Goal: Task Accomplishment & Management: Use online tool/utility

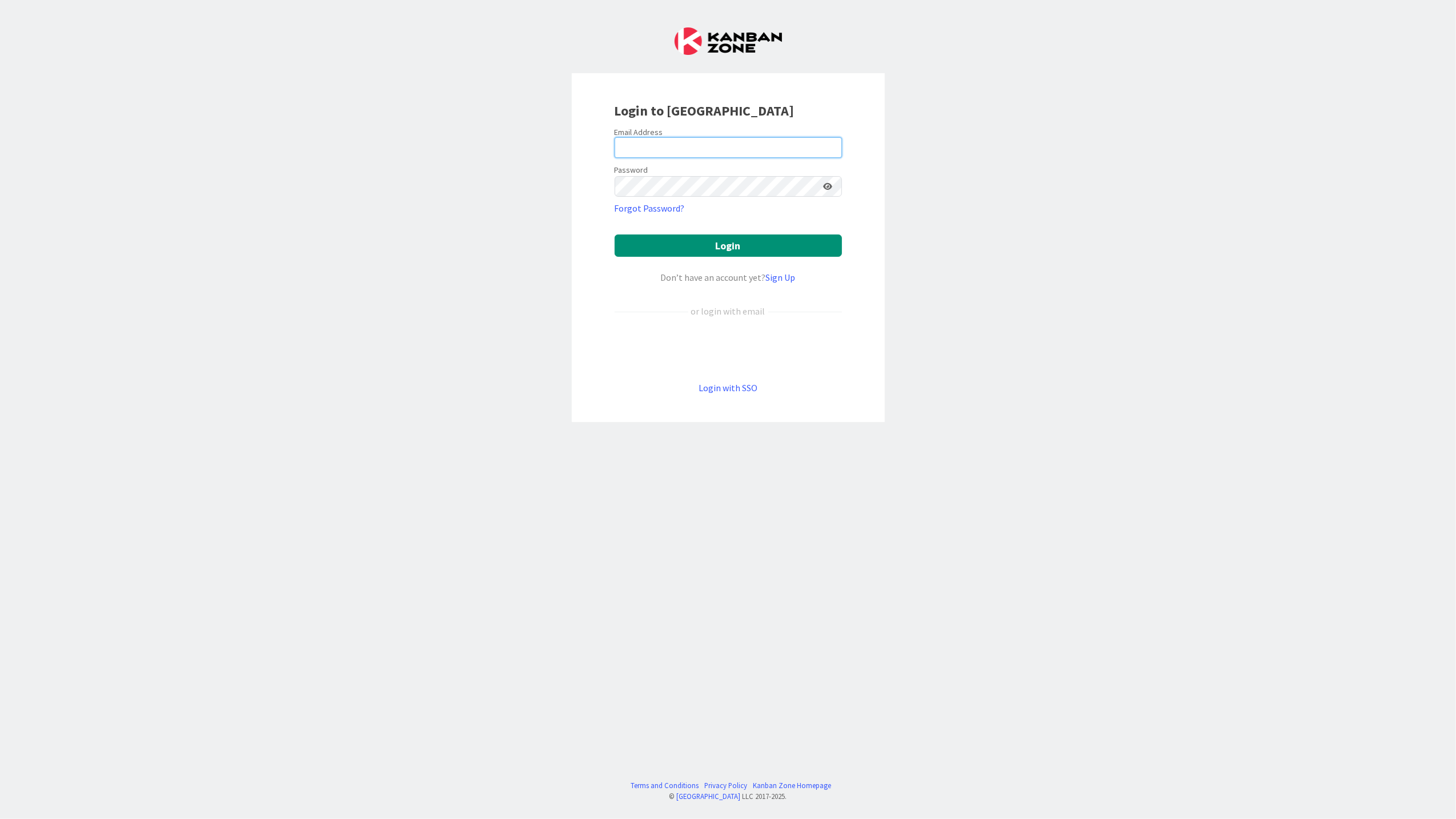
click at [636, 140] on input "email" at bounding box center [728, 147] width 227 height 21
drag, startPoint x: 684, startPoint y: 147, endPoint x: 828, endPoint y: 156, distance: 144.3
click at [685, 147] on input "[EMAIL_ADDRESS][DOMAIN_NAME]" at bounding box center [728, 147] width 227 height 21
type input "[EMAIL_ADDRESS][PERSON_NAME][DOMAIN_NAME]"
click at [615, 234] on button "Login" at bounding box center [728, 245] width 227 height 22
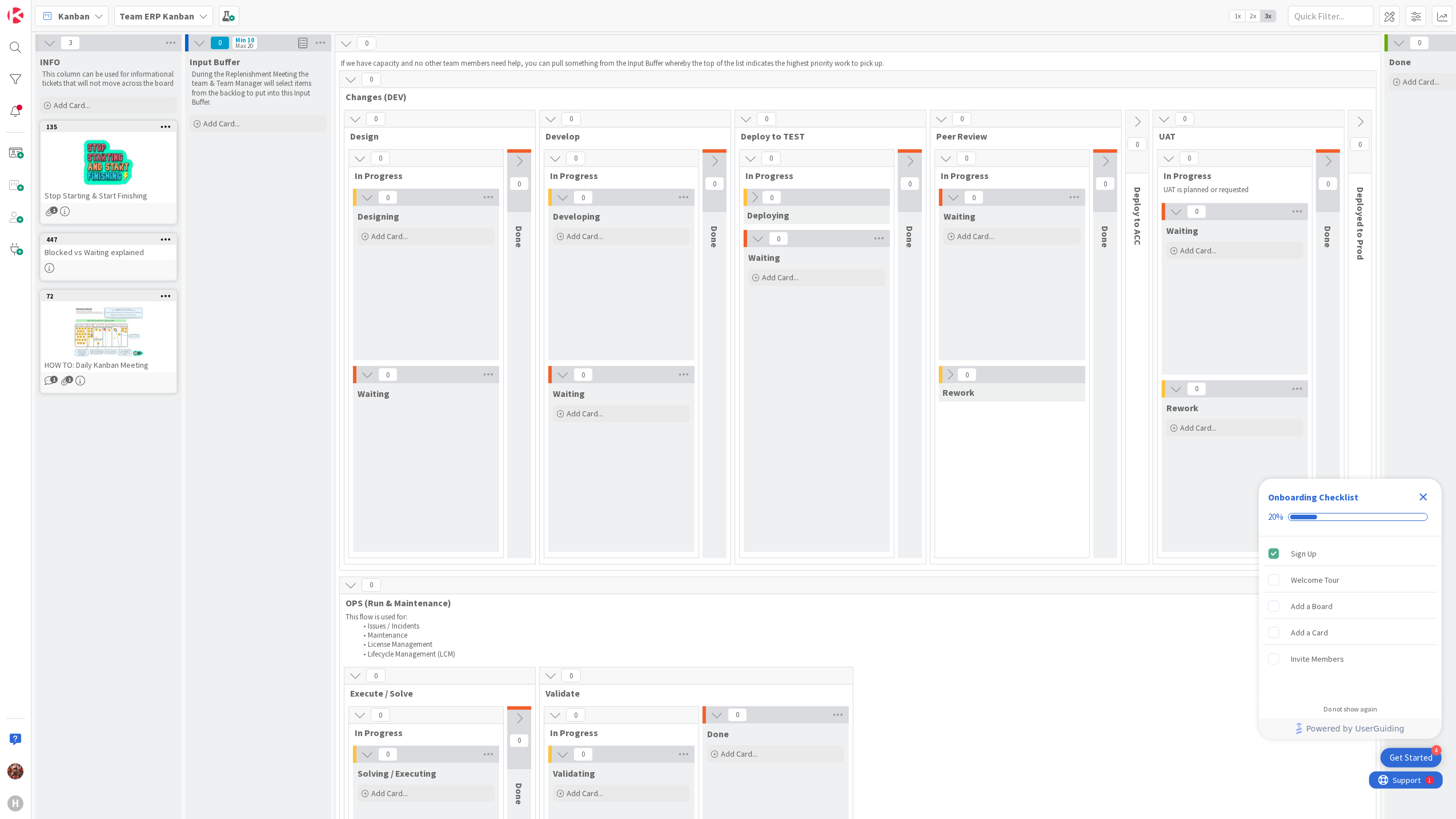
click at [162, 12] on b "Team ERP Kanban" at bounding box center [156, 16] width 75 height 12
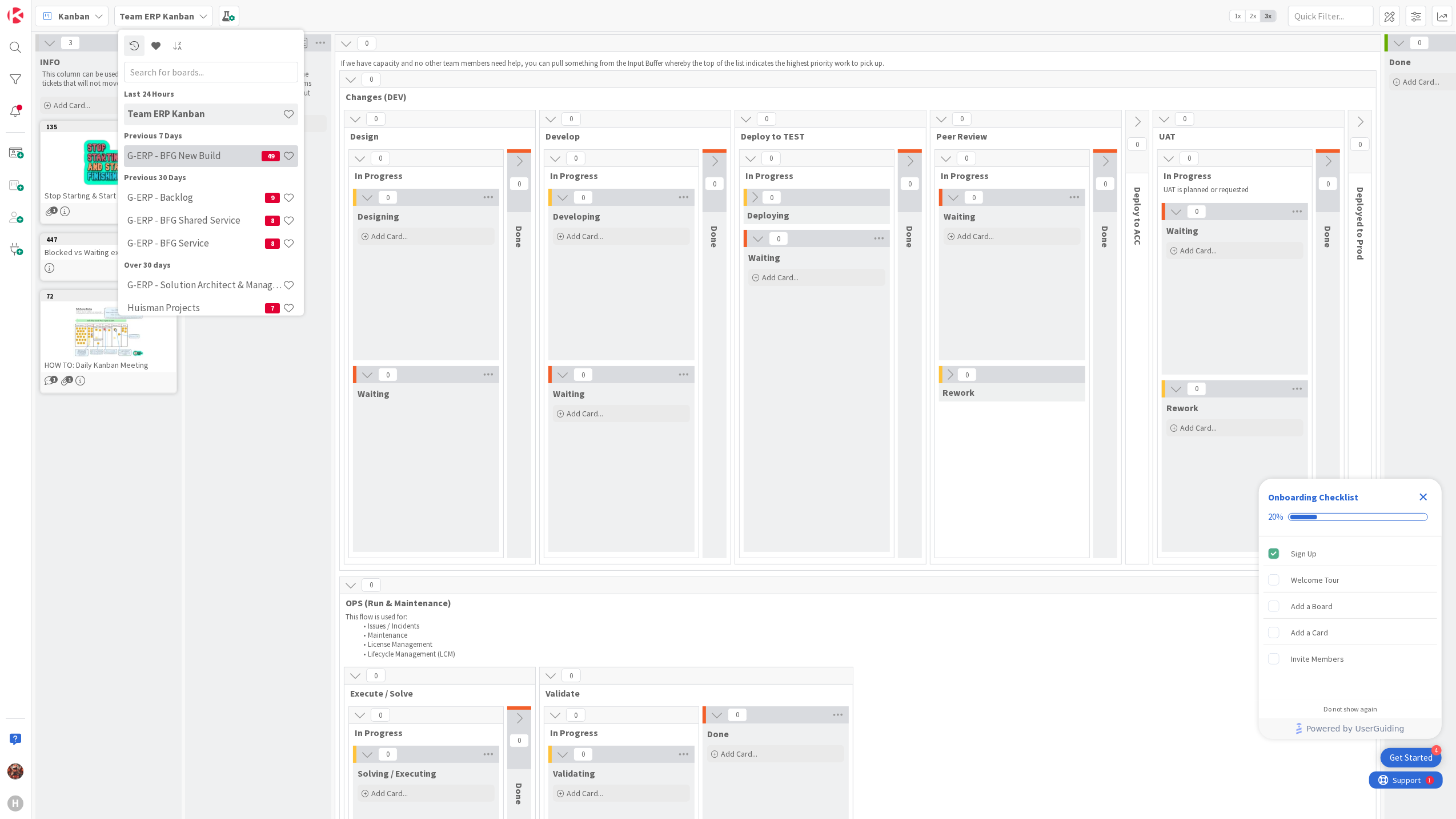
click at [190, 155] on h4 "G-ERP - BFG New Build" at bounding box center [194, 156] width 134 height 12
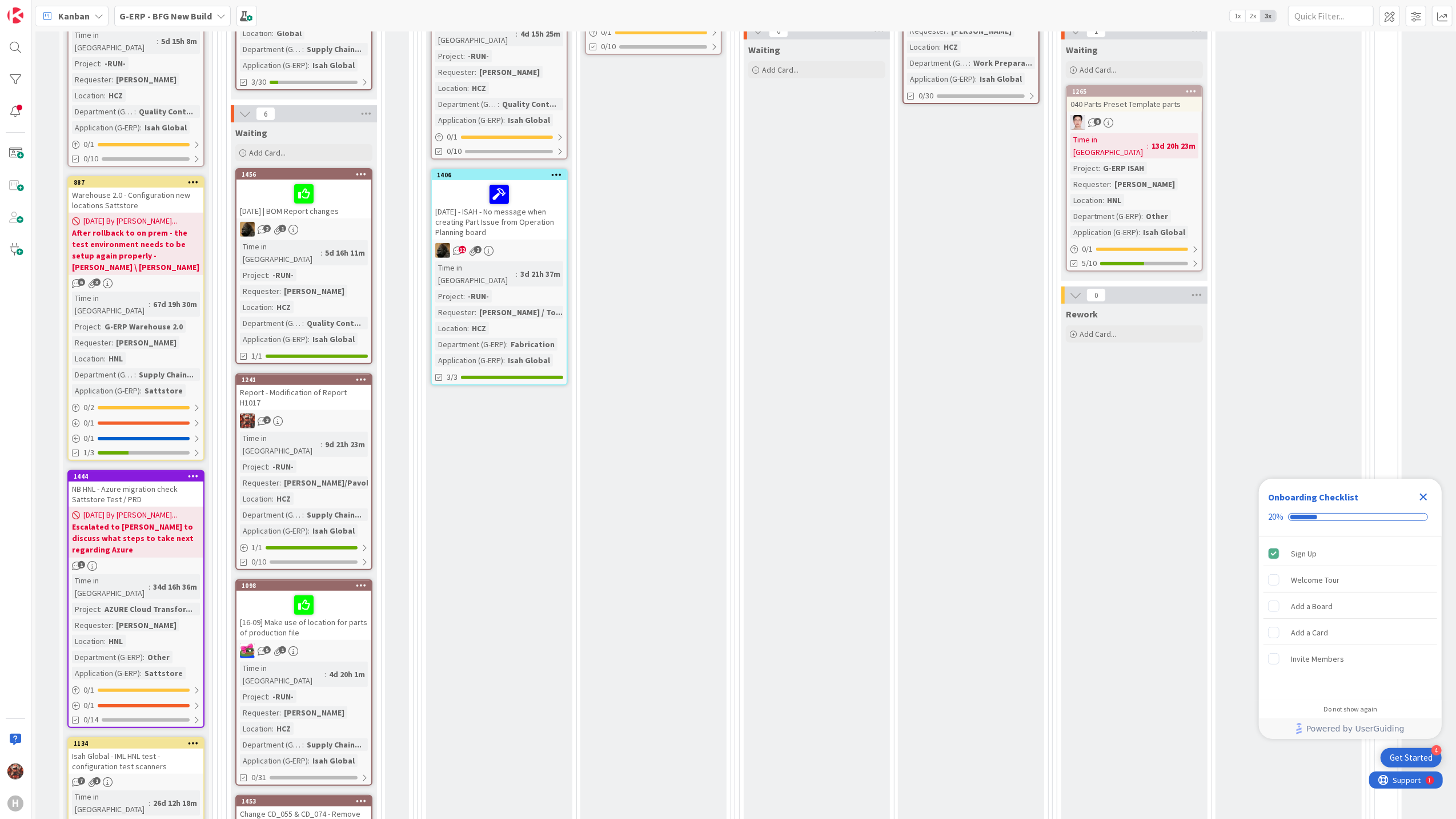
click at [329, 385] on div "Report - Modification of Report H1017" at bounding box center [303, 397] width 135 height 25
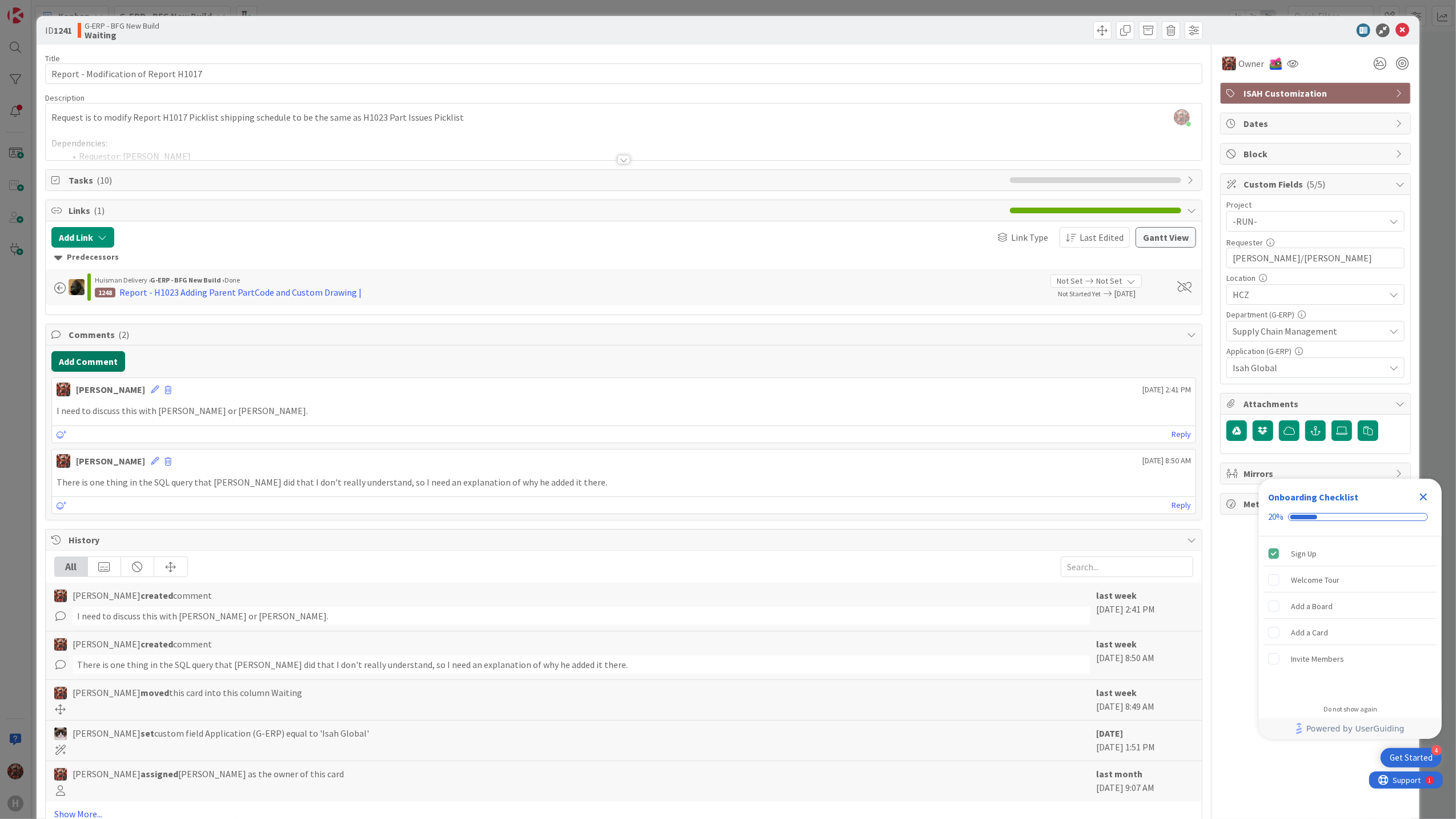
click at [98, 357] on button "Add Comment" at bounding box center [88, 361] width 74 height 21
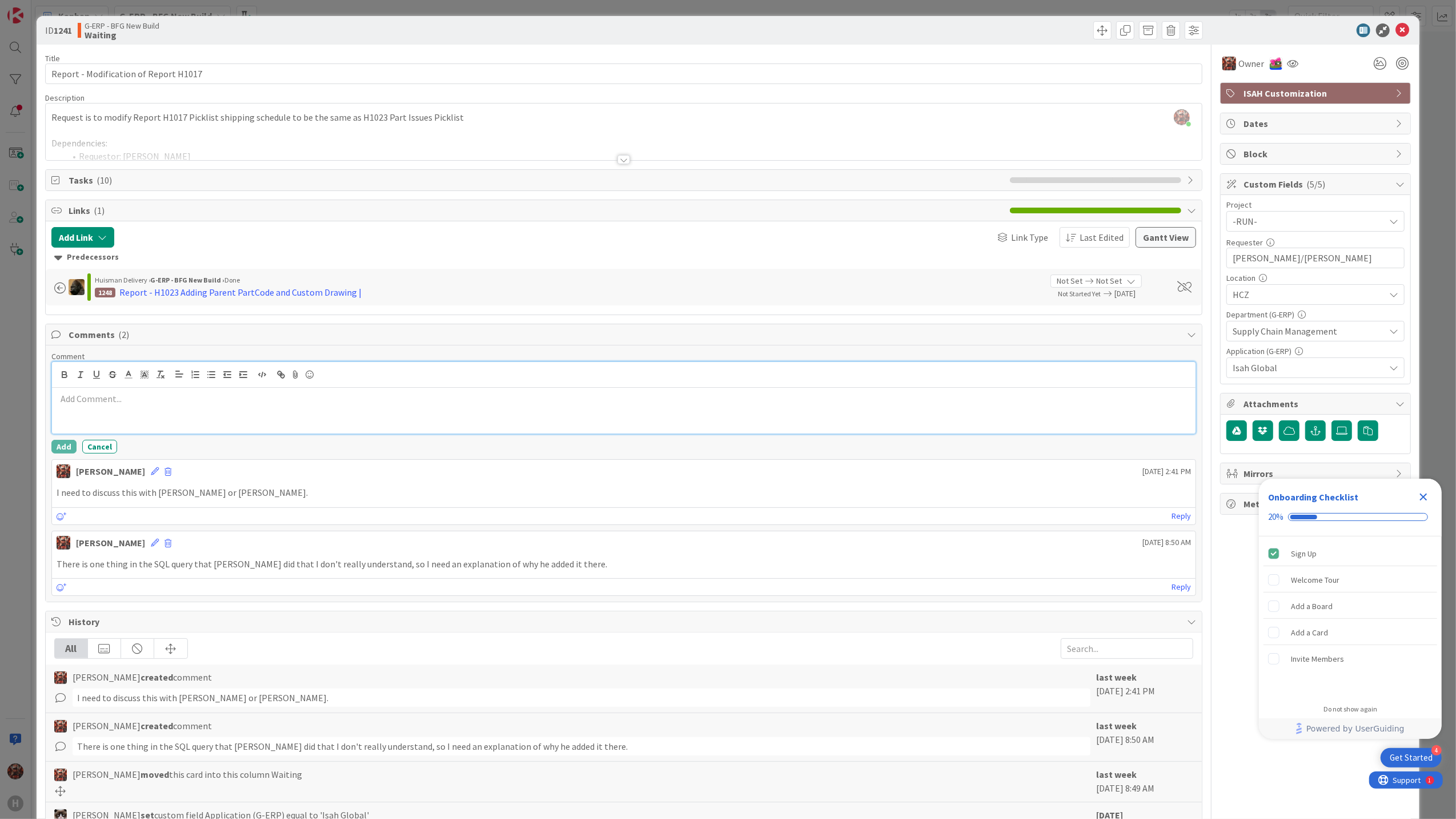
click at [122, 400] on p at bounding box center [623, 399] width 1135 height 13
click at [68, 448] on button "Add" at bounding box center [64, 446] width 25 height 14
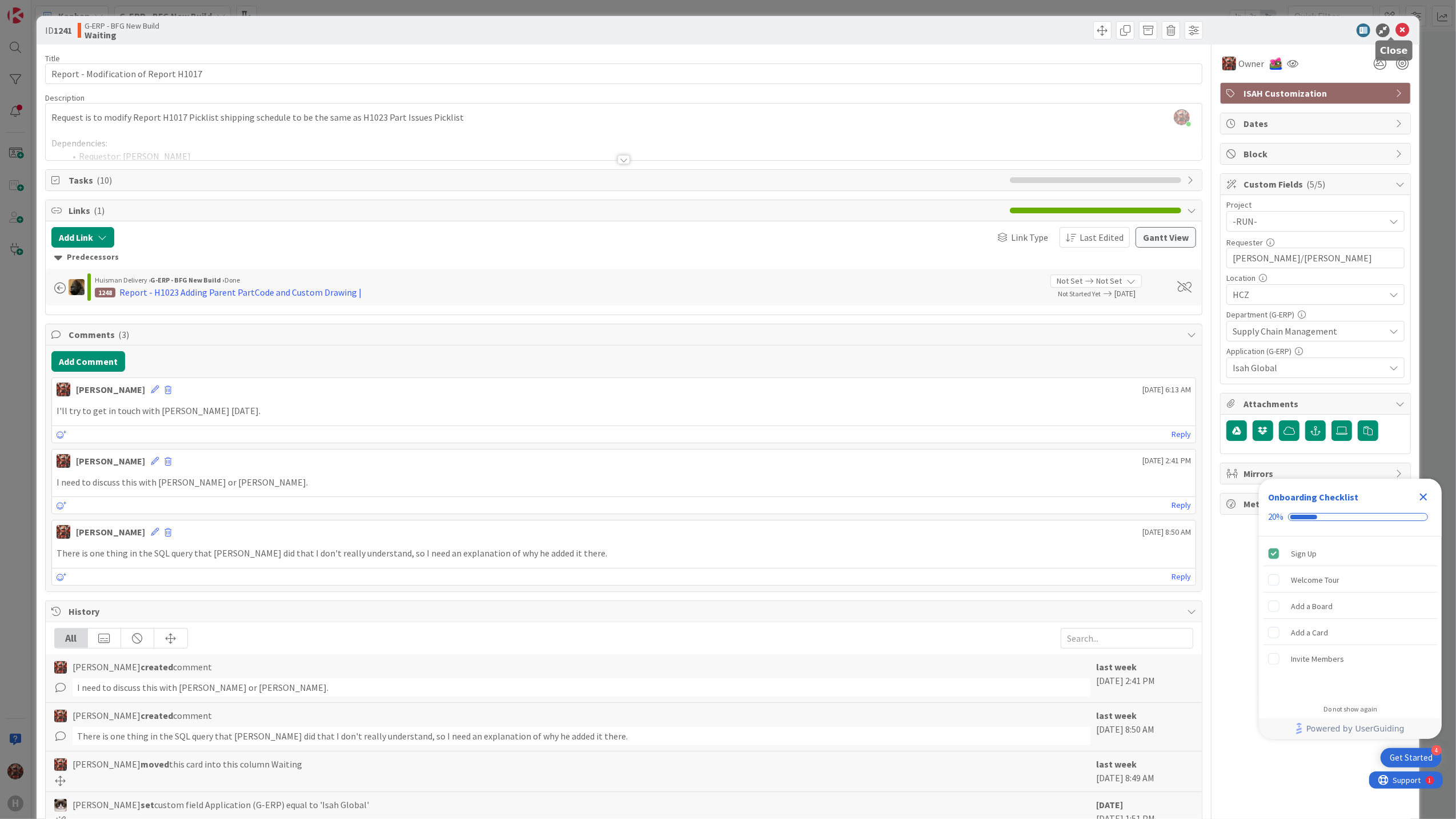
click at [1396, 29] on icon at bounding box center [1402, 30] width 14 height 14
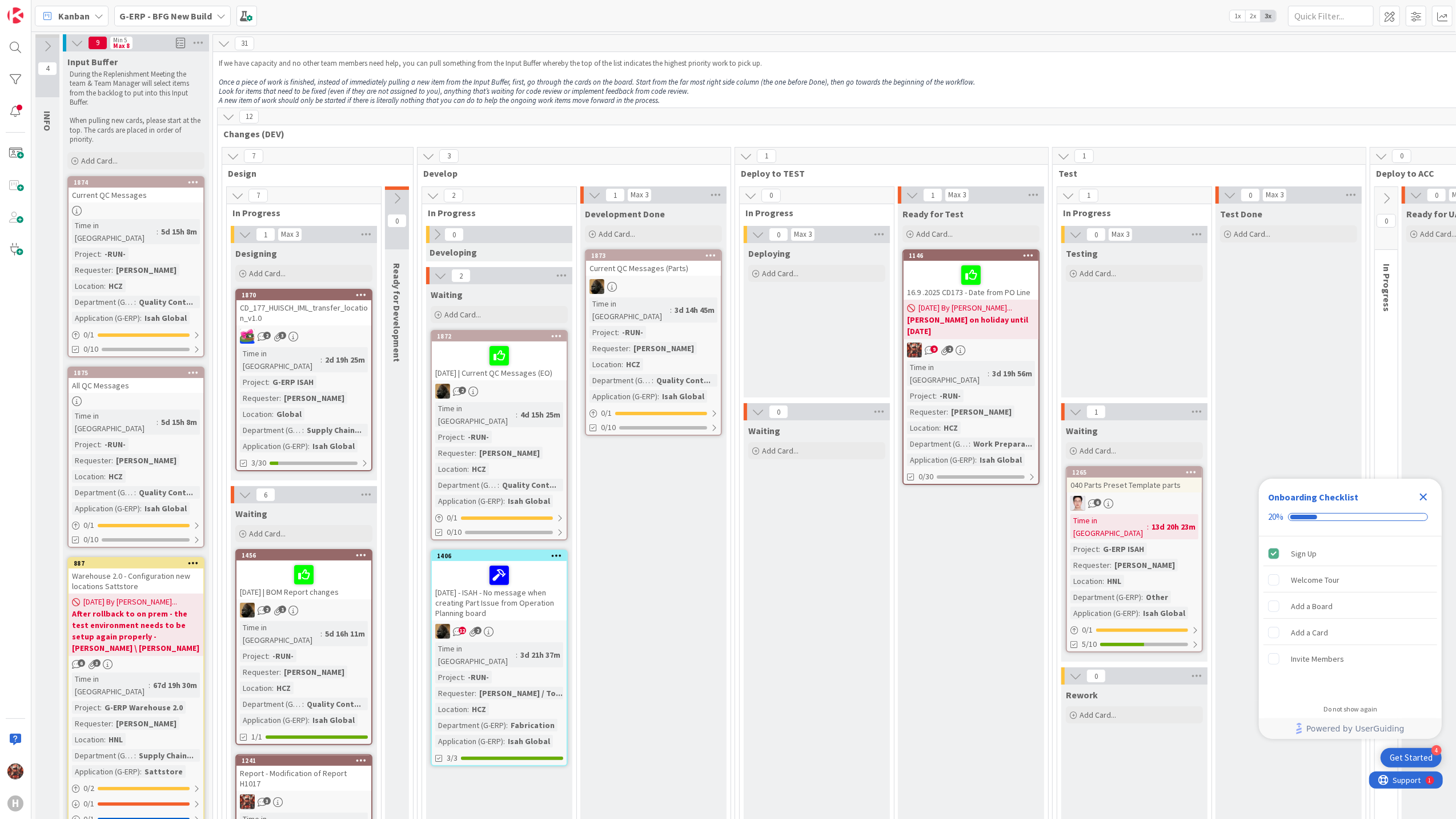
click at [1019, 290] on div "16.9 .2025 CD173 - Date from PO Line" at bounding box center [971, 280] width 135 height 39
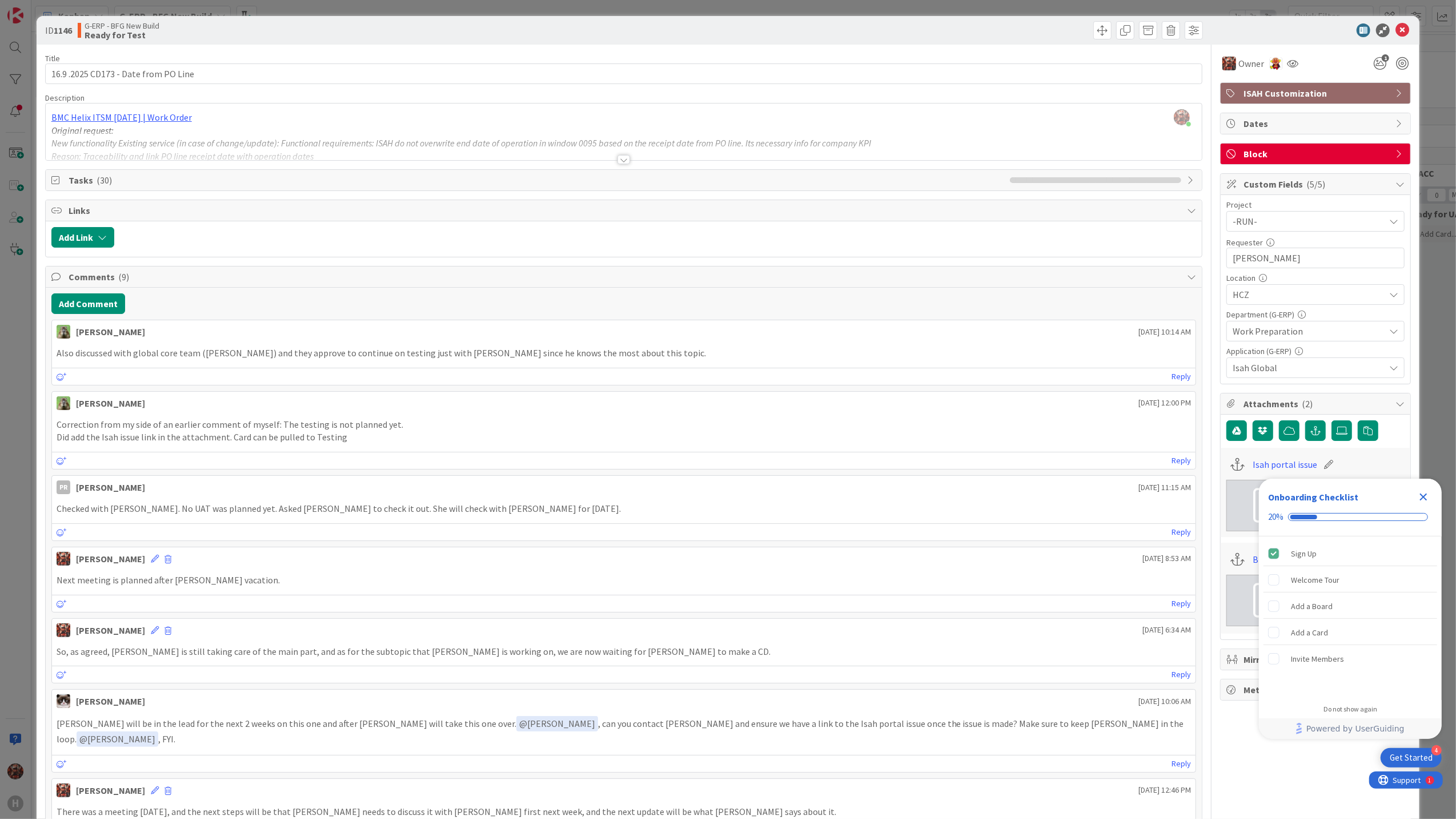
click at [623, 159] on div at bounding box center [623, 159] width 12 height 9
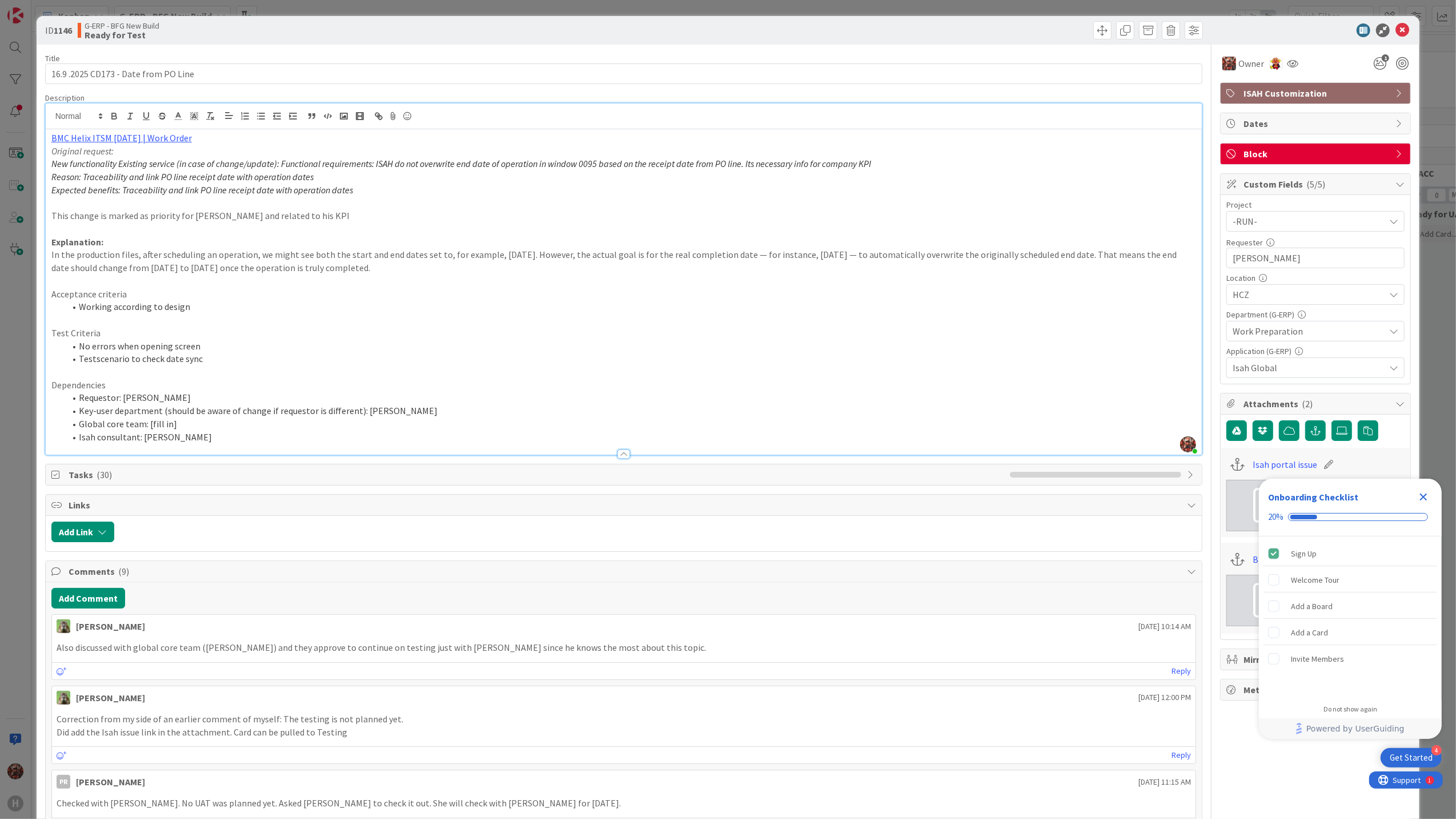
click at [1043, 28] on div at bounding box center [914, 31] width 576 height 18
click at [1429, 495] on icon "Close Checklist" at bounding box center [1424, 496] width 14 height 14
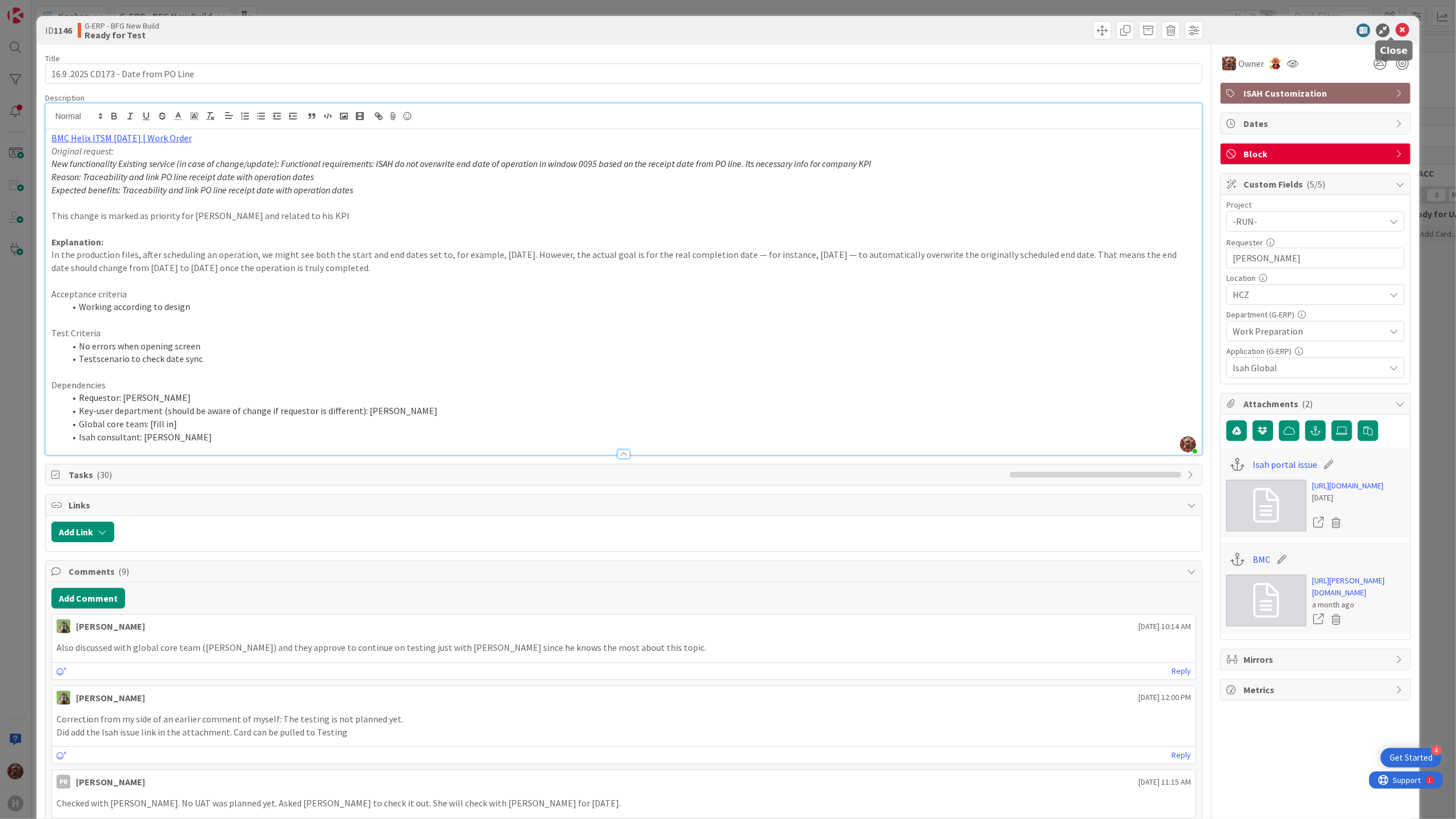
click at [1397, 29] on icon at bounding box center [1402, 30] width 14 height 14
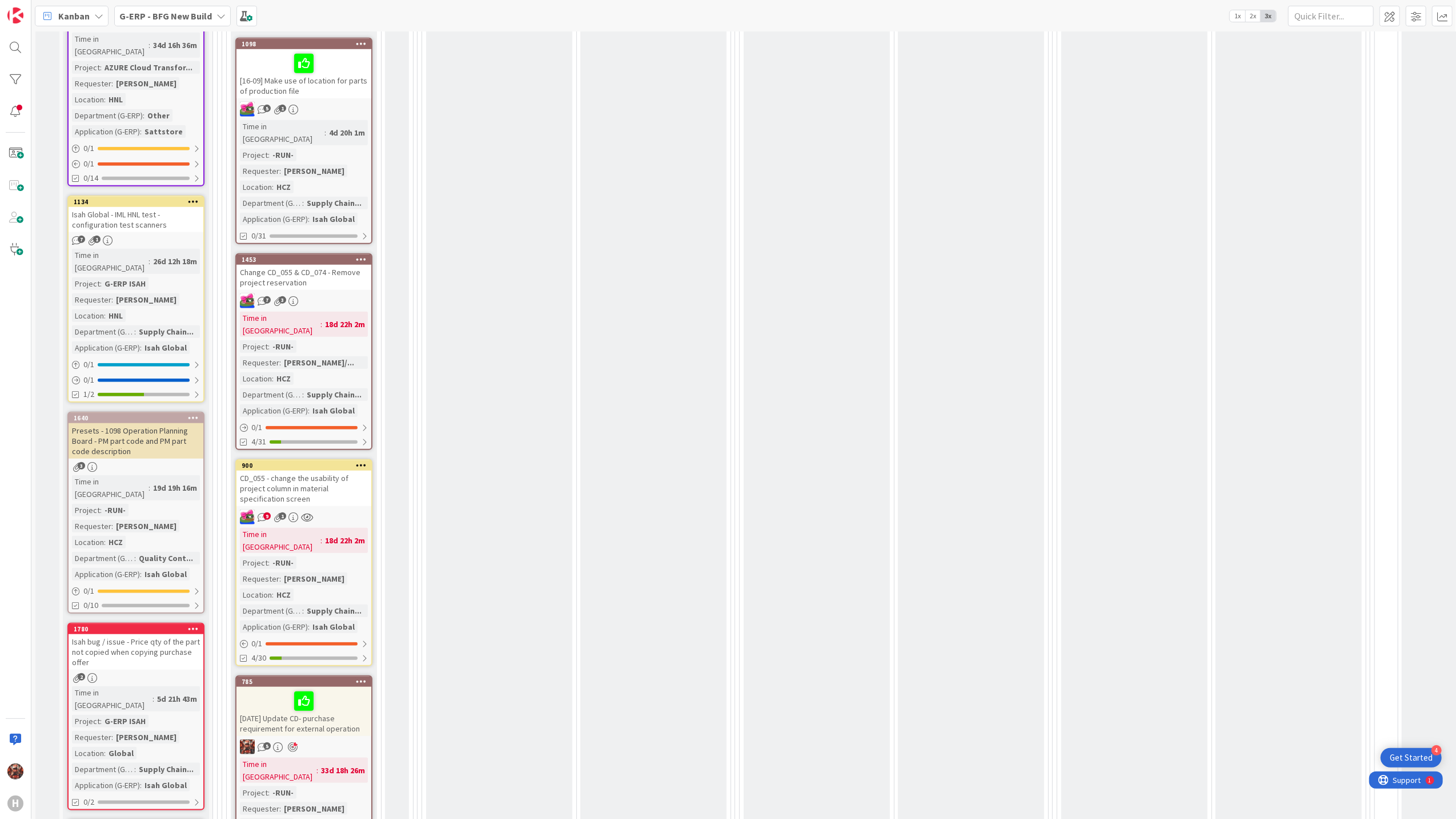
scroll to position [991, 0]
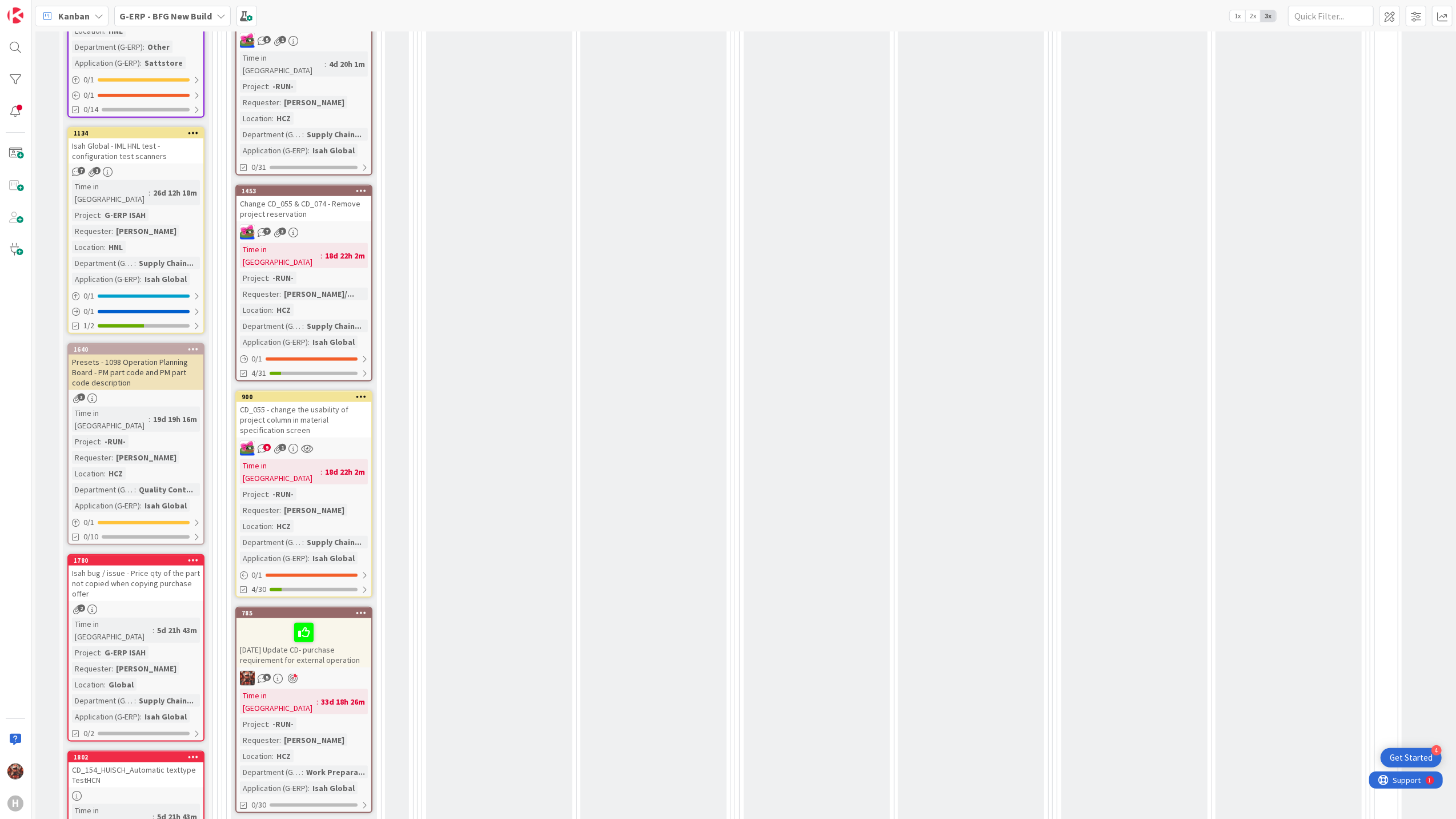
click at [346, 618] on div "[DATE] Update CD- purchase requirement for external operation" at bounding box center [303, 642] width 135 height 49
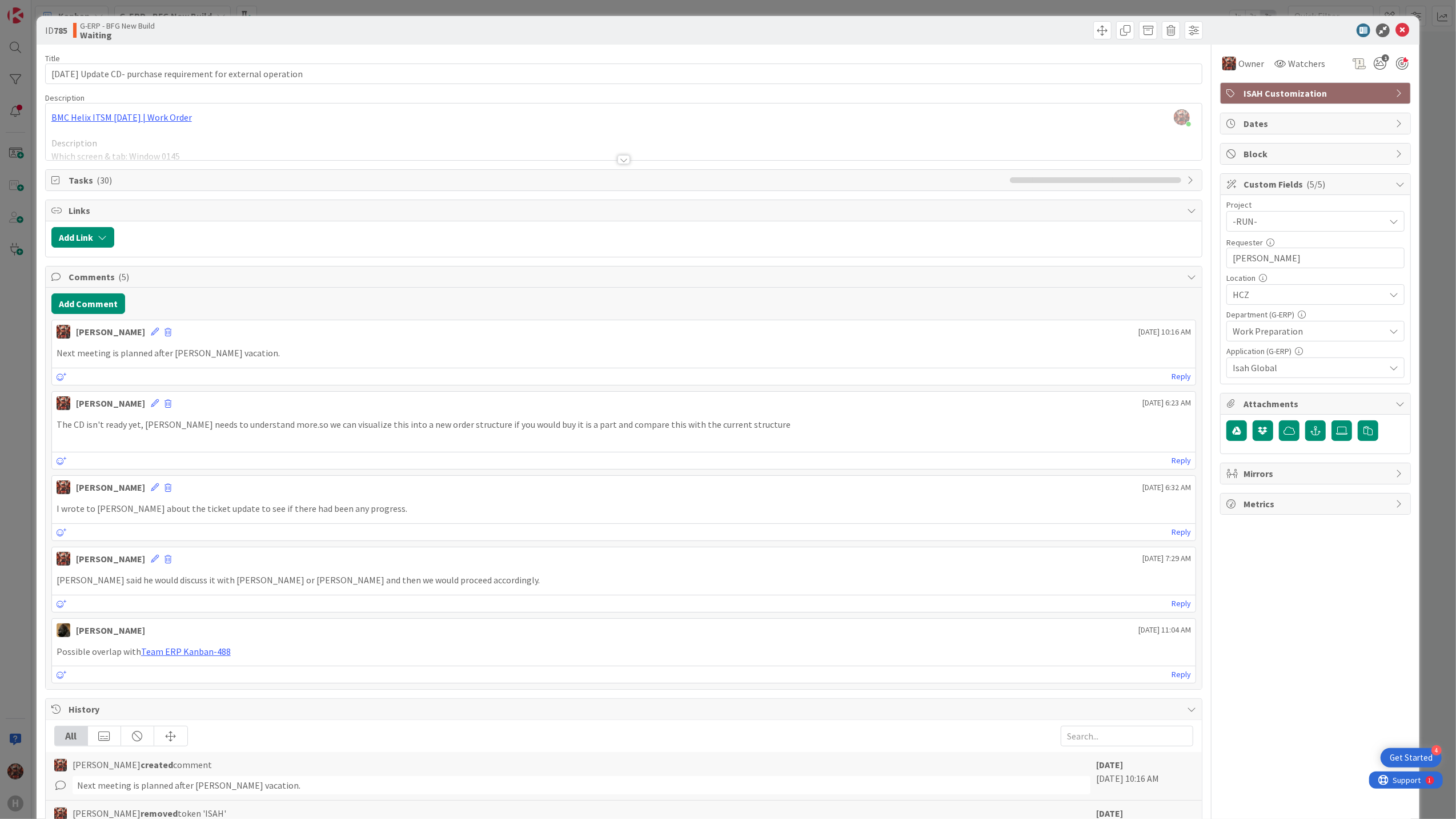
click at [623, 160] on div at bounding box center [623, 159] width 12 height 9
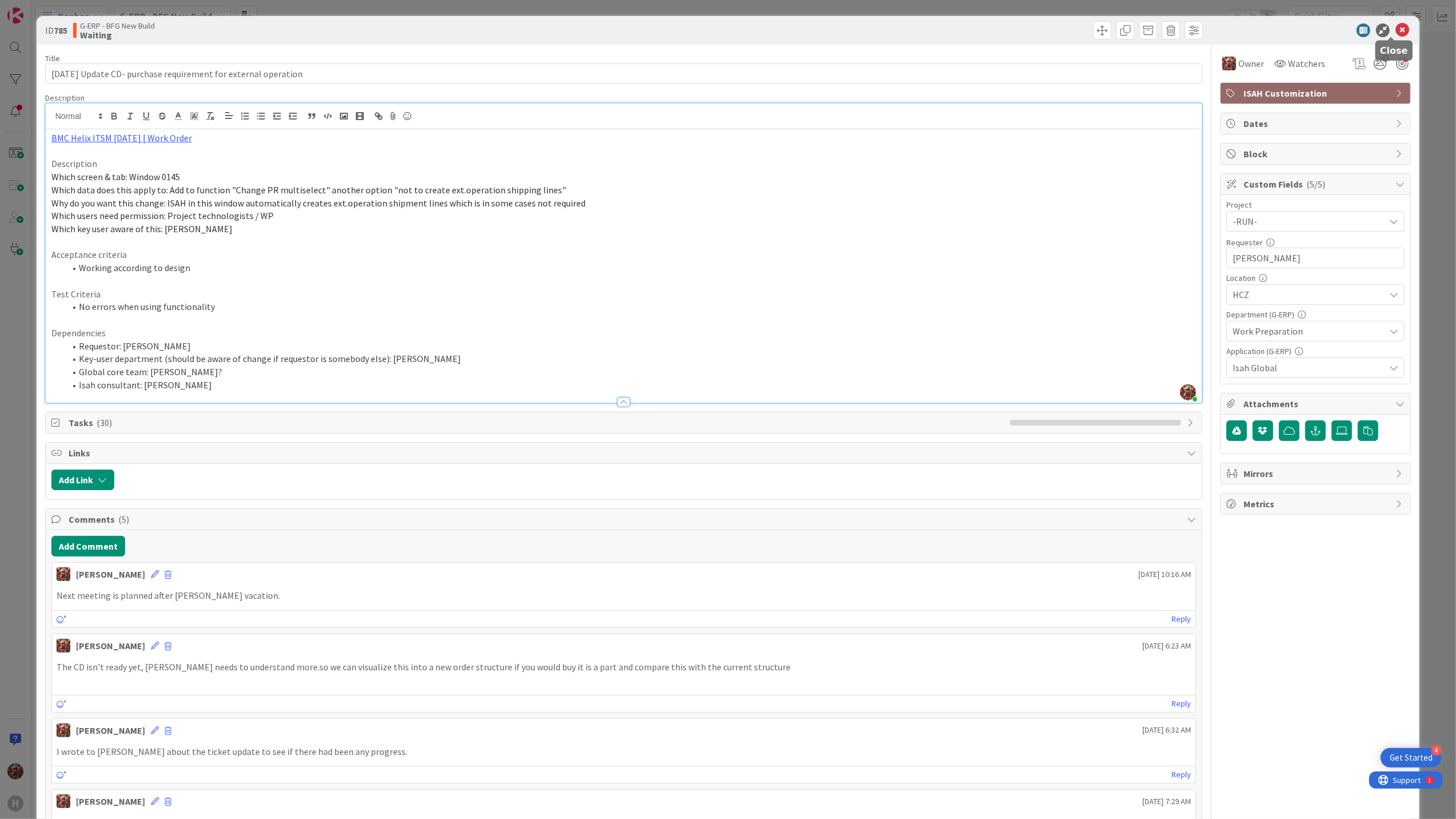
click at [1396, 28] on icon at bounding box center [1402, 30] width 14 height 14
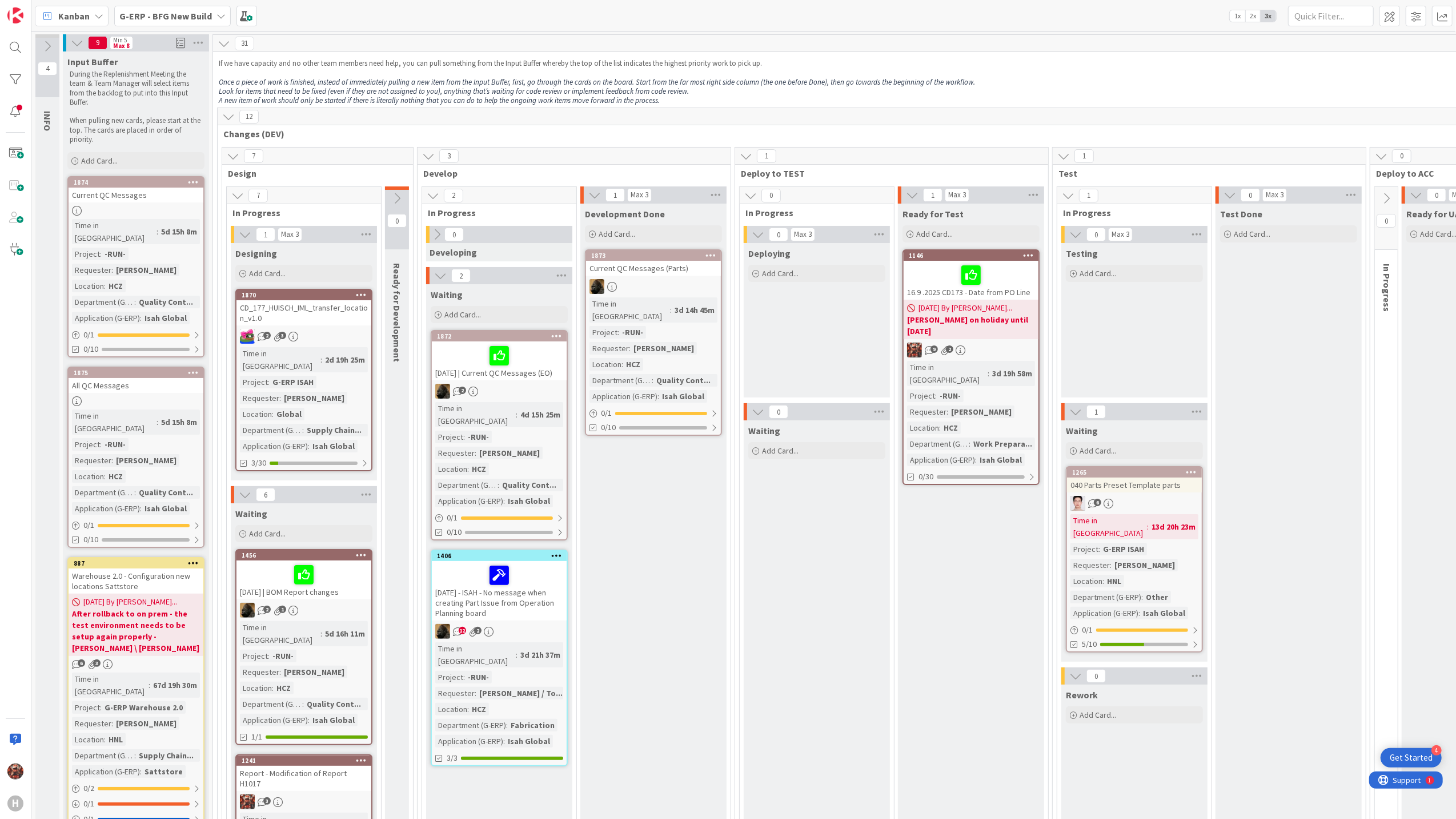
click at [928, 296] on div "16.9 .2025 CD173 - Date from PO Line" at bounding box center [971, 280] width 135 height 39
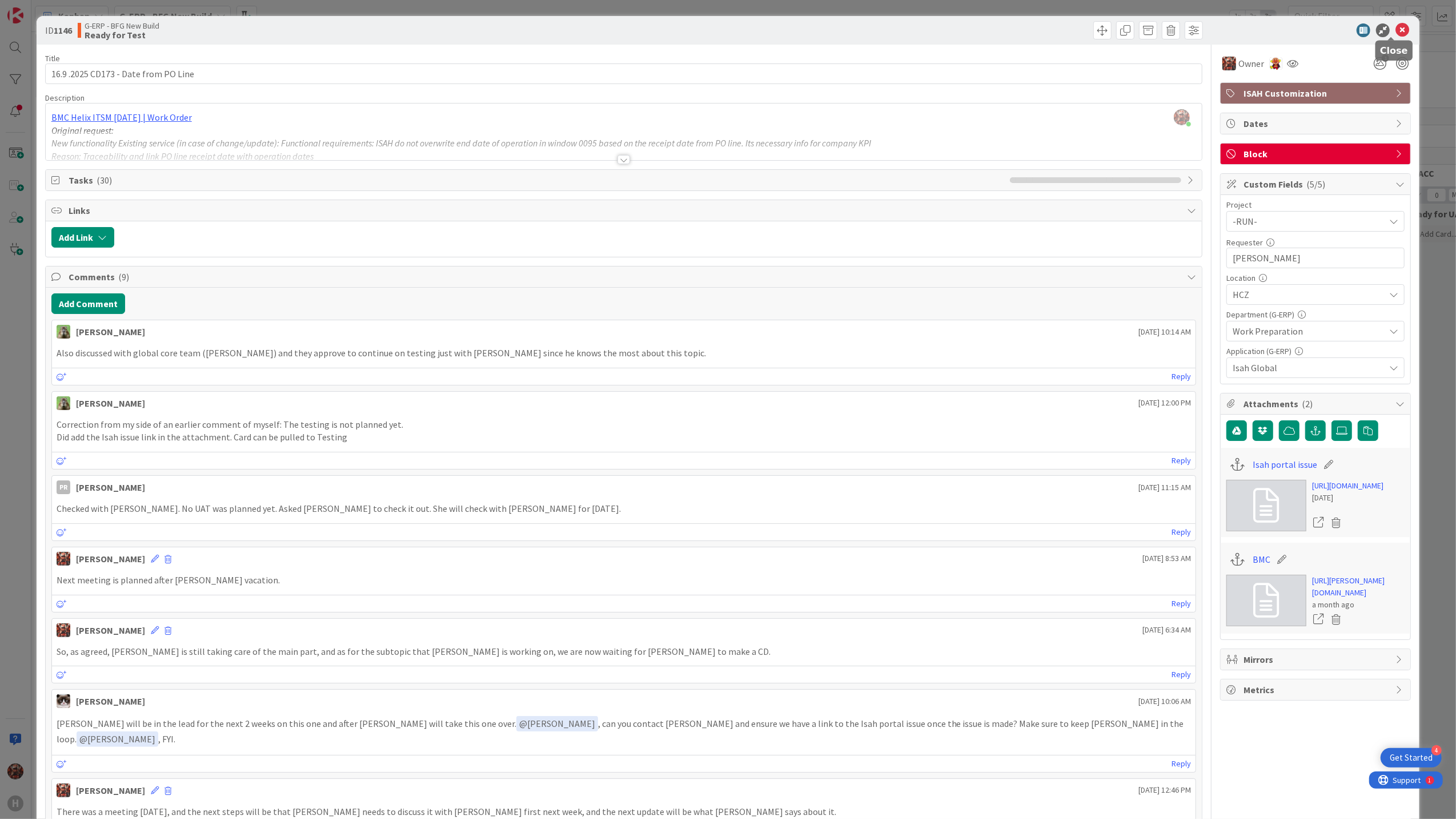
click at [1396, 33] on icon at bounding box center [1402, 30] width 14 height 14
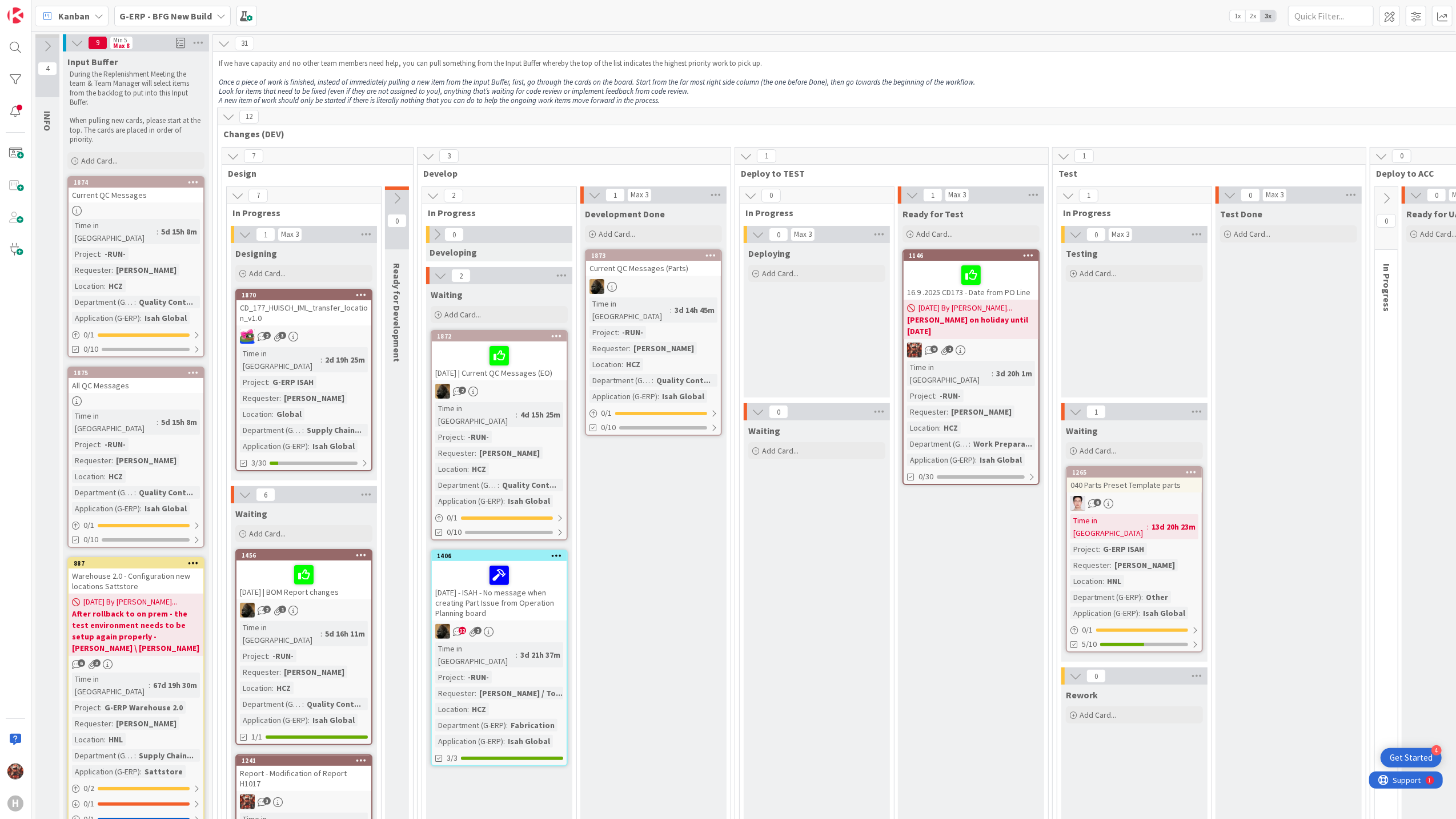
click at [939, 312] on span "[DATE] By [PERSON_NAME]..." at bounding box center [965, 308] width 93 height 12
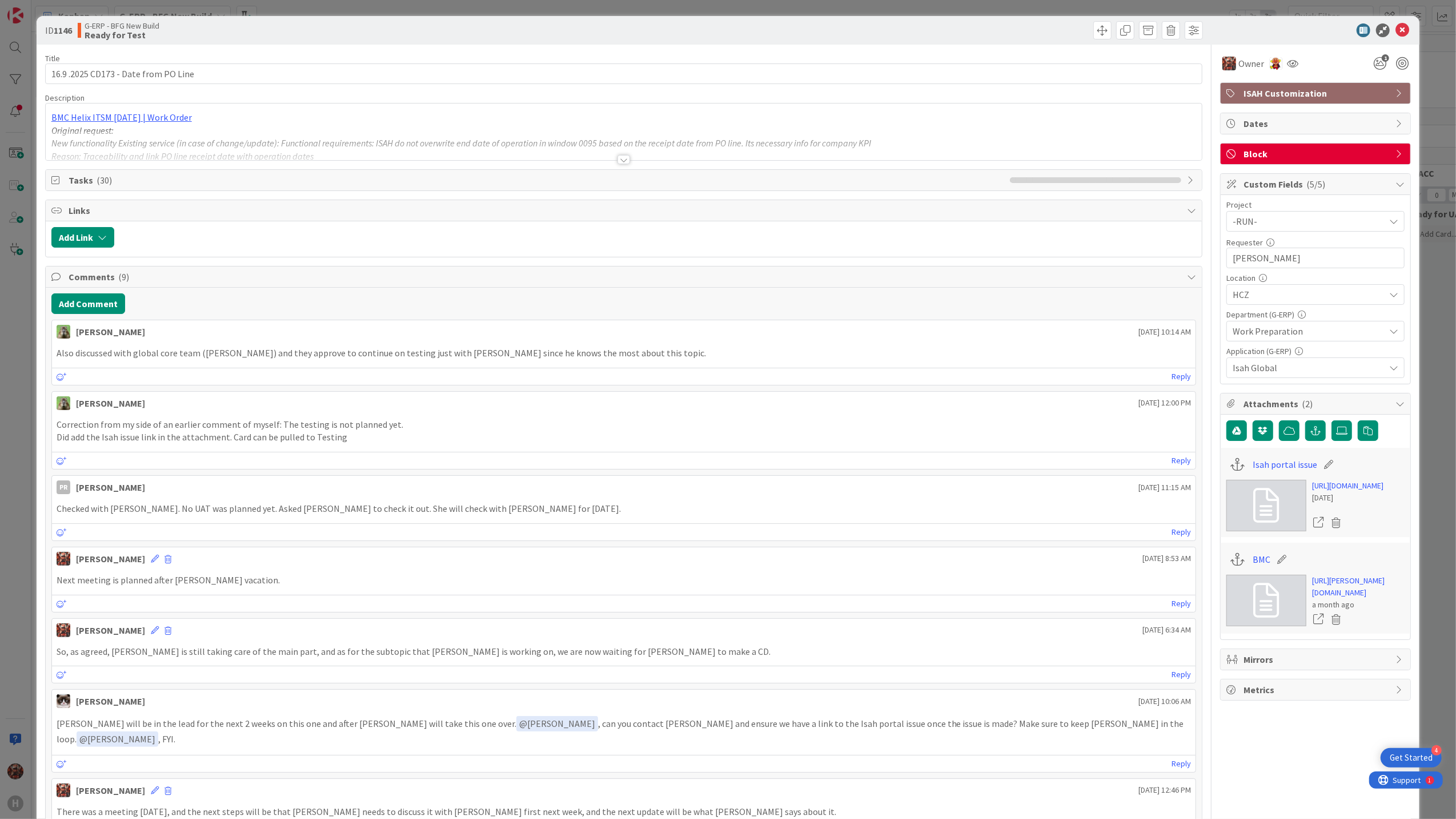
click at [1371, 154] on span "Block" at bounding box center [1316, 154] width 146 height 14
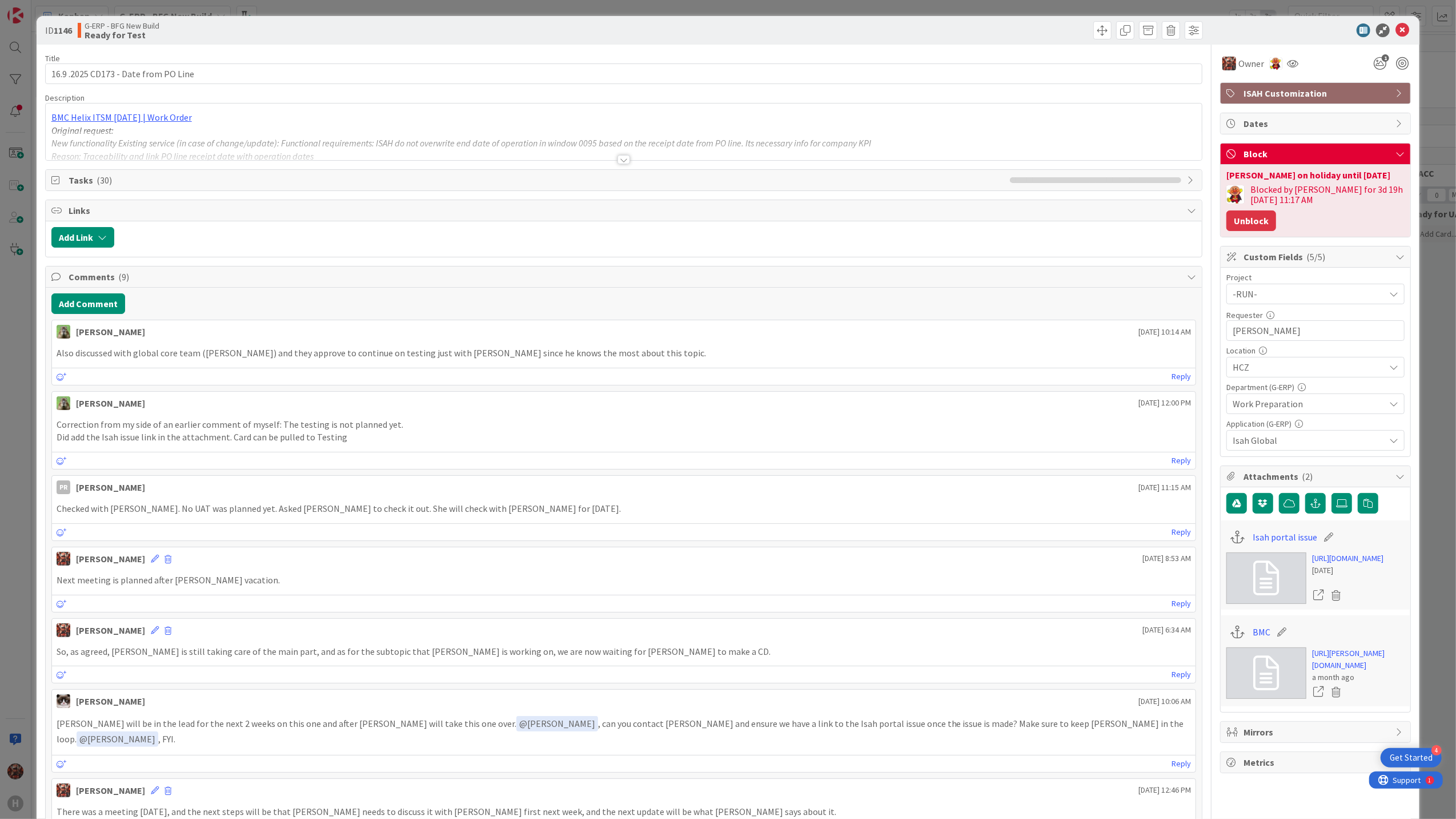
click at [1253, 213] on button "Unblock" at bounding box center [1252, 220] width 50 height 21
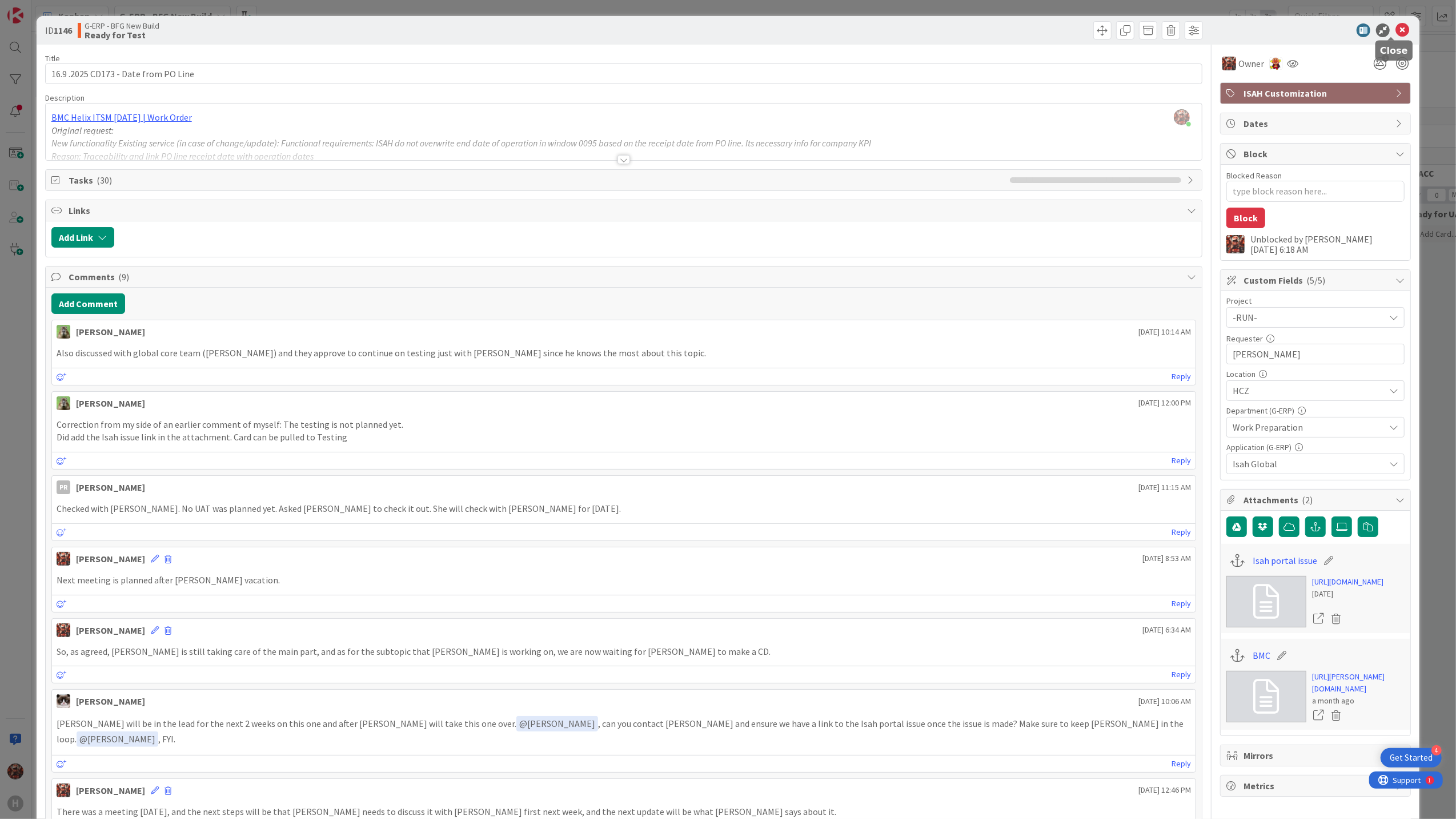
click at [1396, 32] on icon at bounding box center [1402, 30] width 14 height 14
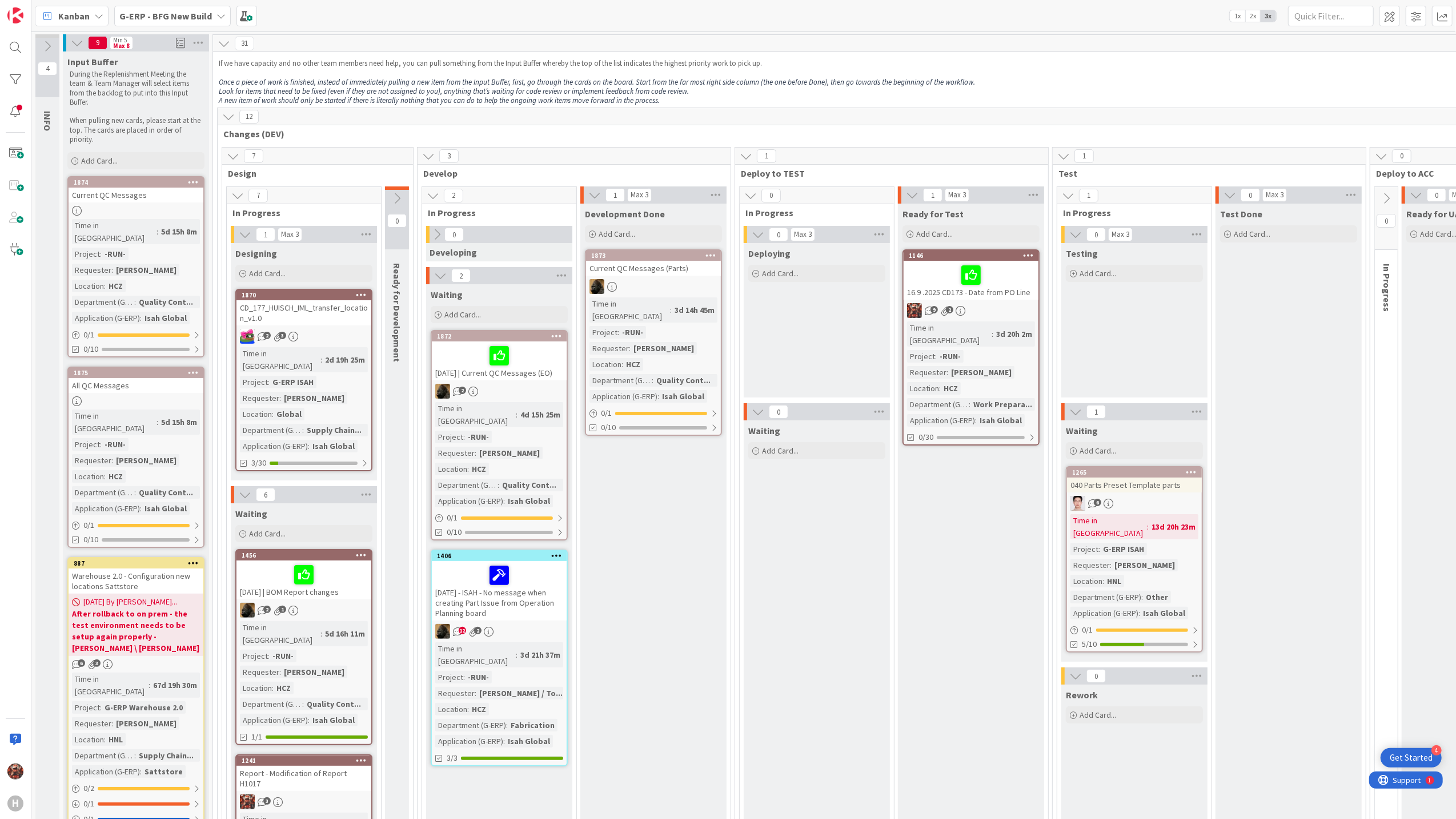
click at [962, 293] on div "16.9 .2025 CD173 - Date from PO Line" at bounding box center [971, 280] width 135 height 39
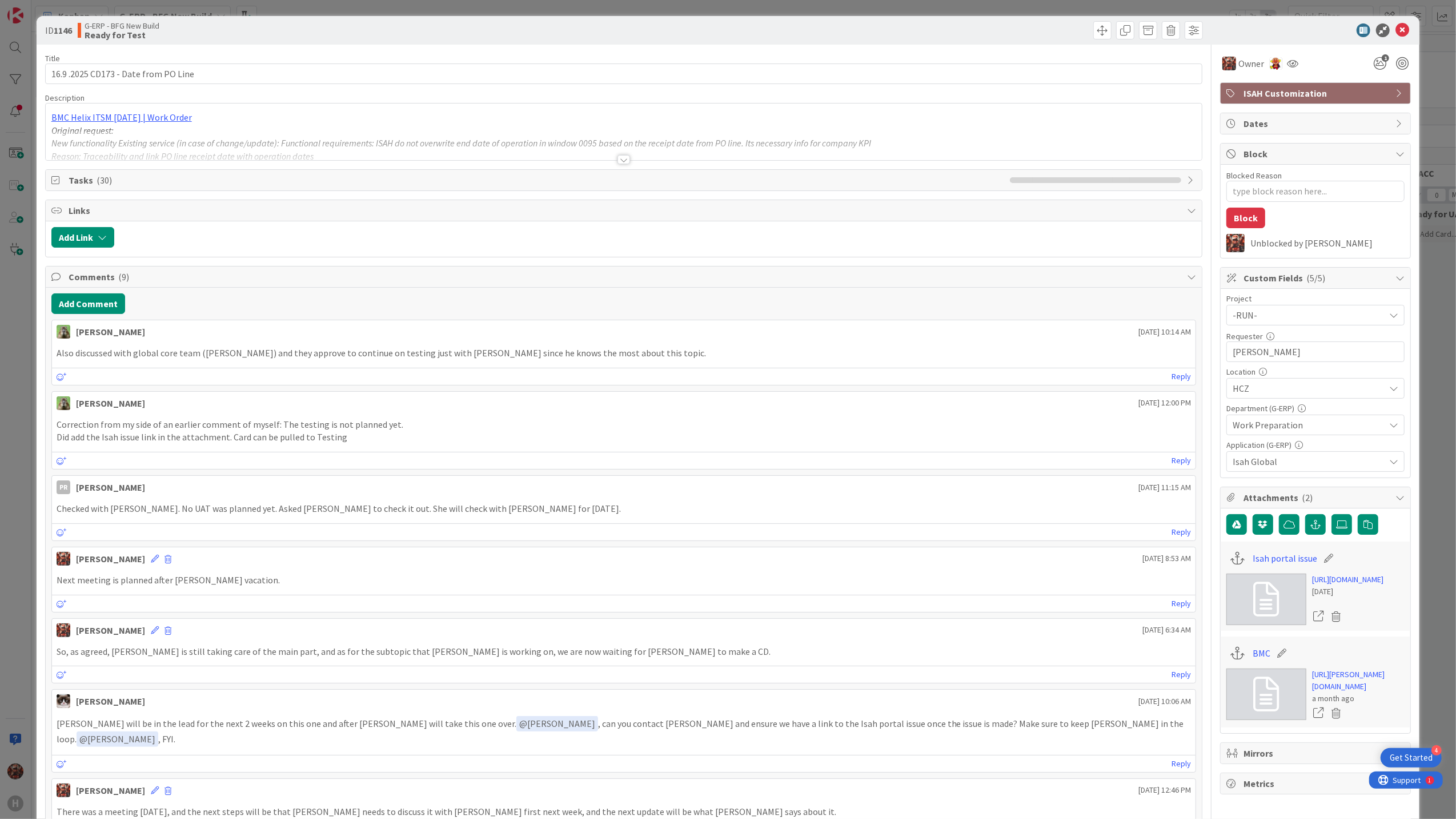
type textarea "x"
click at [1396, 32] on icon at bounding box center [1402, 30] width 14 height 14
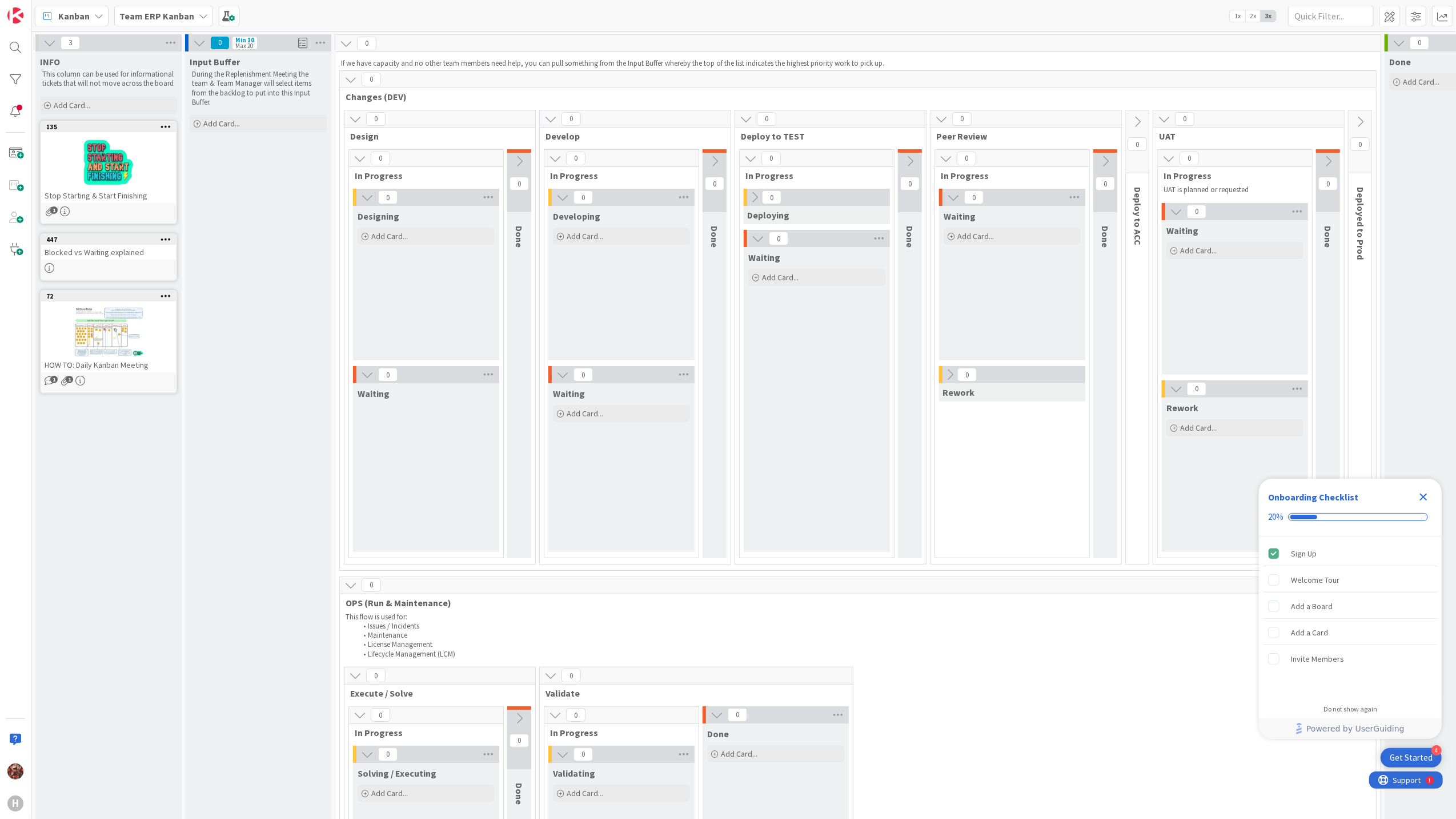
click at [161, 12] on b "Team ERP Kanban" at bounding box center [156, 16] width 75 height 12
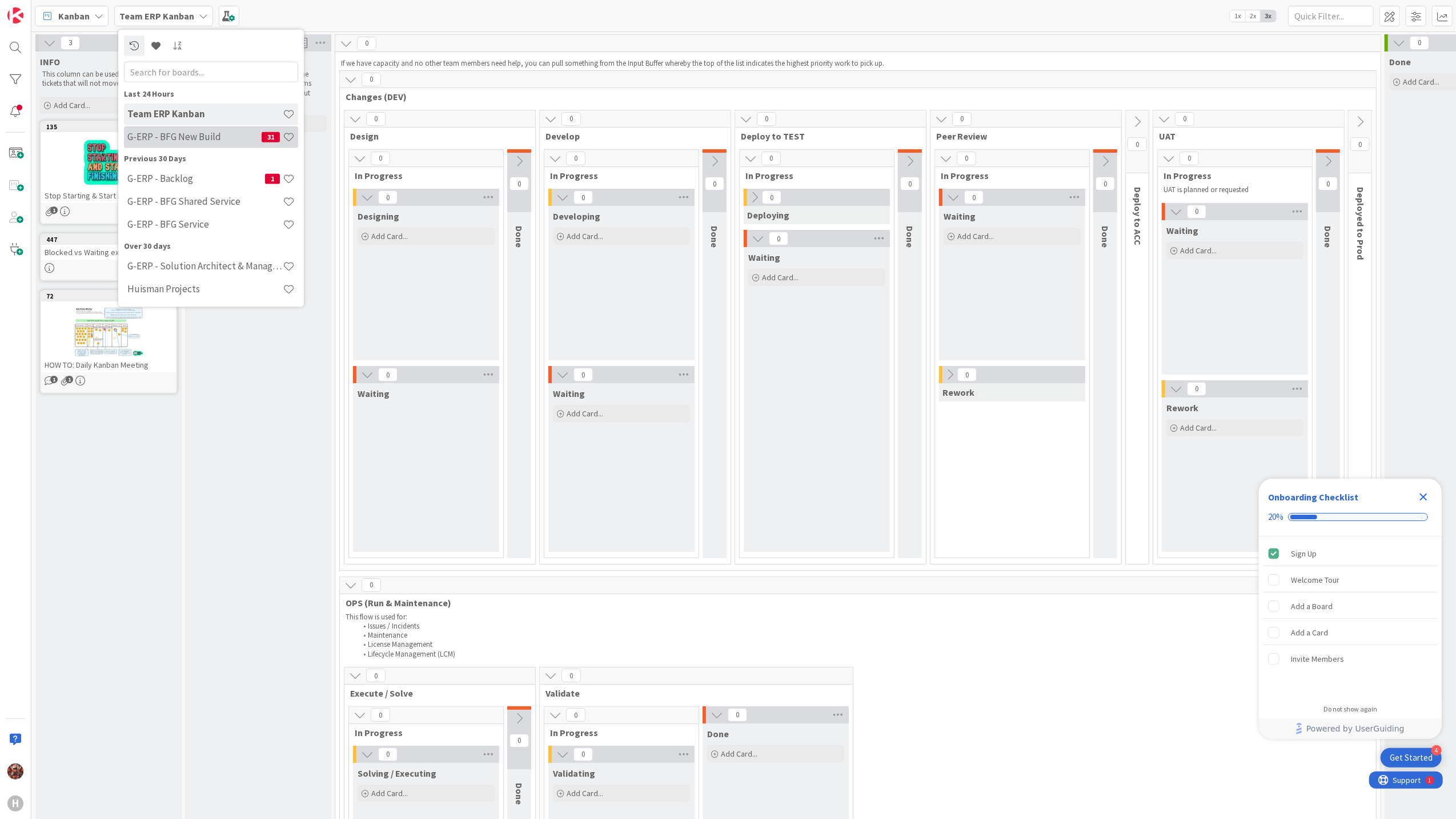
click at [183, 138] on h4 "G-ERP - BFG New Build" at bounding box center [194, 136] width 134 height 12
